Goal: Find contact information: Find contact information

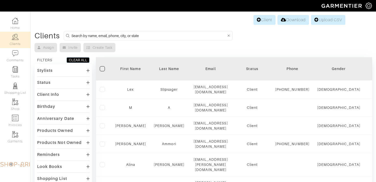
click at [72, 35] on input at bounding box center [148, 35] width 155 height 6
type input "alicia"
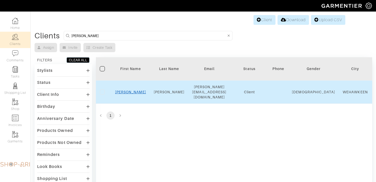
click at [134, 90] on link "Alicia" at bounding box center [130, 92] width 31 height 4
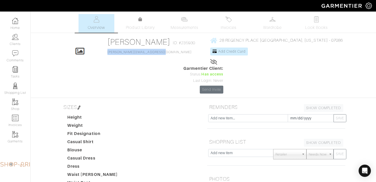
drag, startPoint x: 152, startPoint y: 51, endPoint x: 91, endPoint y: 52, distance: 61.1
click at [91, 52] on div "Click To Edit [PERSON_NAME] ID: #235930 [PERSON_NAME][EMAIL_ADDRESS][DOMAIN_NAM…" at bounding box center [202, 65] width 291 height 56
copy link "[PERSON_NAME][EMAIL_ADDRESS][DOMAIN_NAME]"
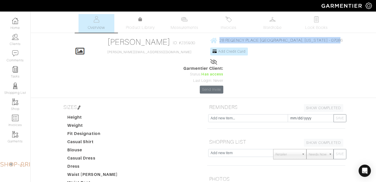
drag, startPoint x: 196, startPoint y: 36, endPoint x: 305, endPoint y: 40, distance: 108.9
click at [305, 40] on div "[PERSON_NAME] Overview Overview Measurements Product Library Invoices Wardrobe …" at bounding box center [188, 164] width 376 height 300
copy link "28 REGENCY PLACE WEHAWKEEN, [US_STATE] - 07086"
